Goal: Task Accomplishment & Management: Understand process/instructions

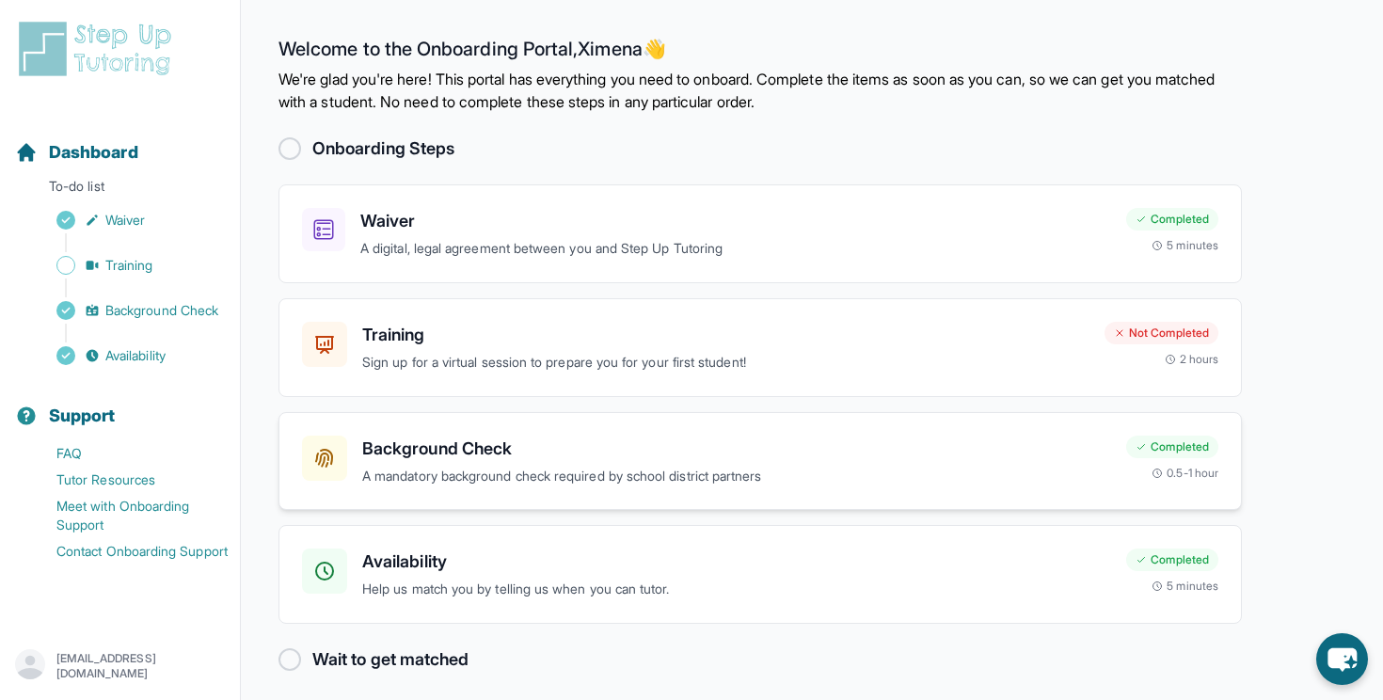
click at [485, 466] on p "A mandatory background check required by school district partners" at bounding box center [736, 477] width 749 height 22
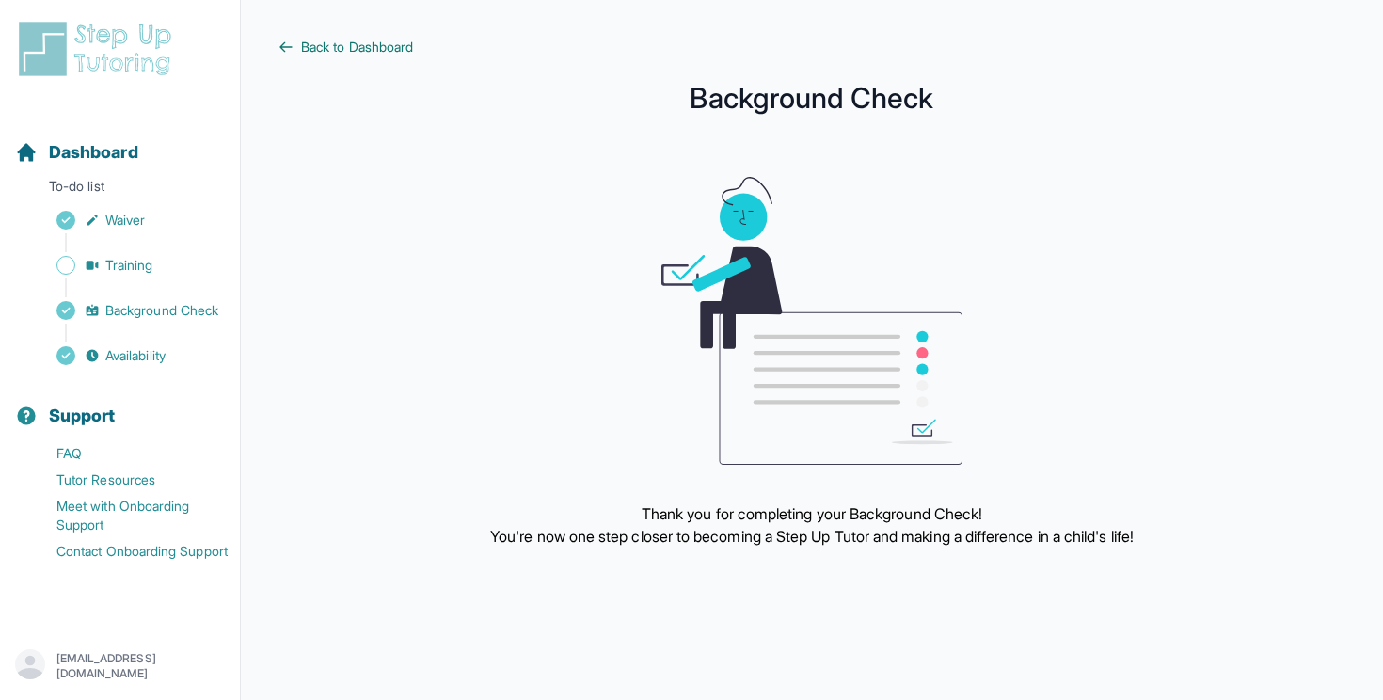
click at [288, 48] on icon at bounding box center [285, 47] width 15 height 15
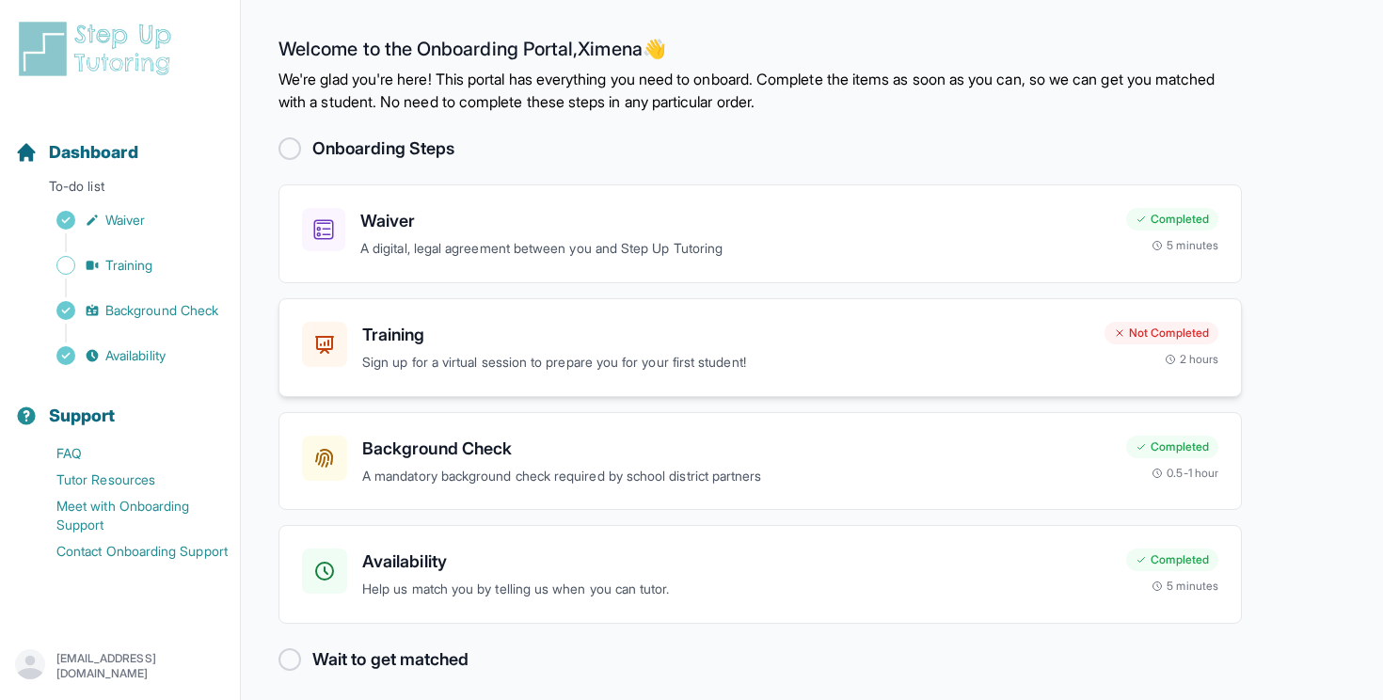
click at [416, 340] on h3 "Training" at bounding box center [725, 335] width 727 height 26
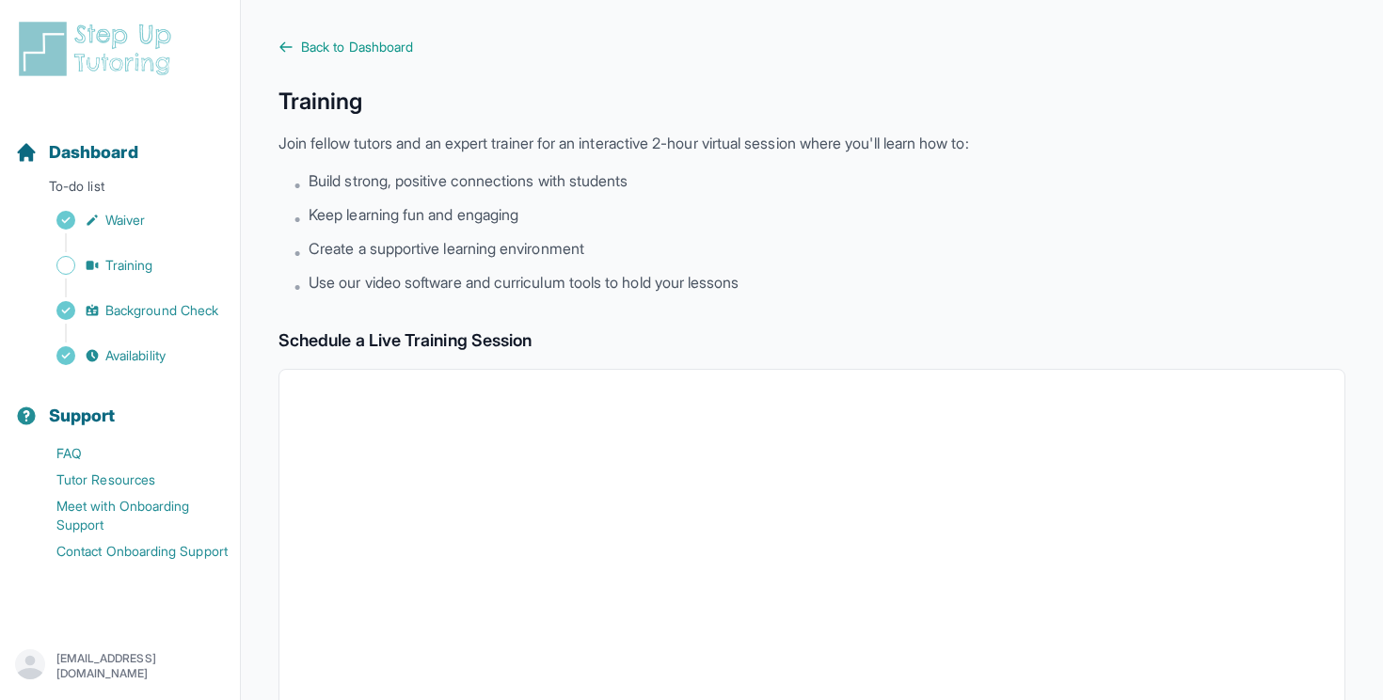
click at [278, 50] on main "Back to Dashboard Training Join fellow tutors and an expert trainer for an inte…" at bounding box center [812, 662] width 1142 height 1325
click at [308, 41] on span "Back to Dashboard" at bounding box center [357, 47] width 112 height 19
